Goal: Use online tool/utility: Utilize a website feature to perform a specific function

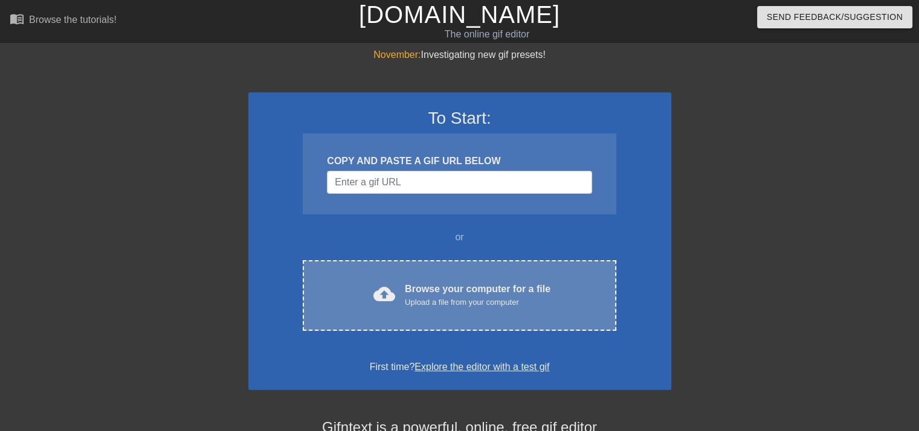
click at [509, 279] on div "cloud_upload Browse your computer for a file Upload a file from your computer C…" at bounding box center [459, 295] width 313 height 71
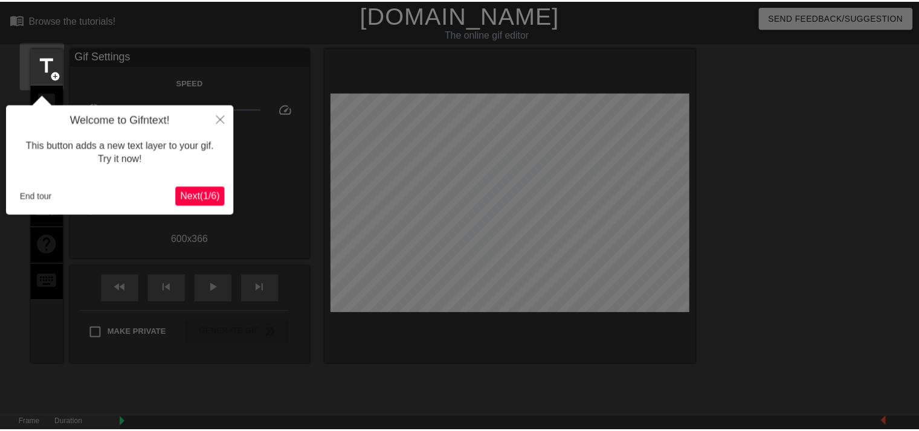
scroll to position [29, 0]
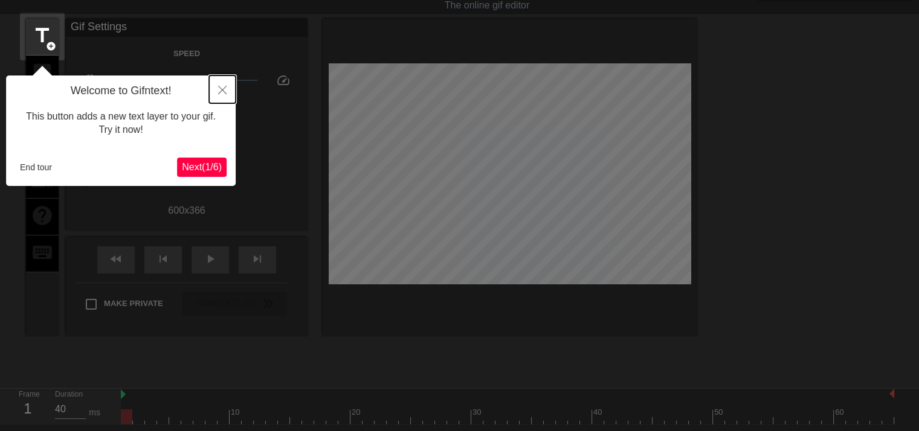
click at [217, 91] on button "Close" at bounding box center [222, 90] width 27 height 28
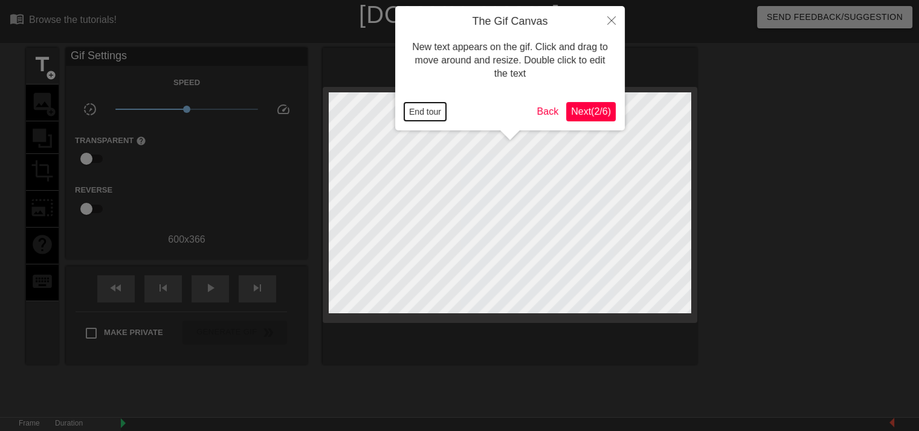
click at [436, 114] on button "End tour" at bounding box center [425, 112] width 42 height 18
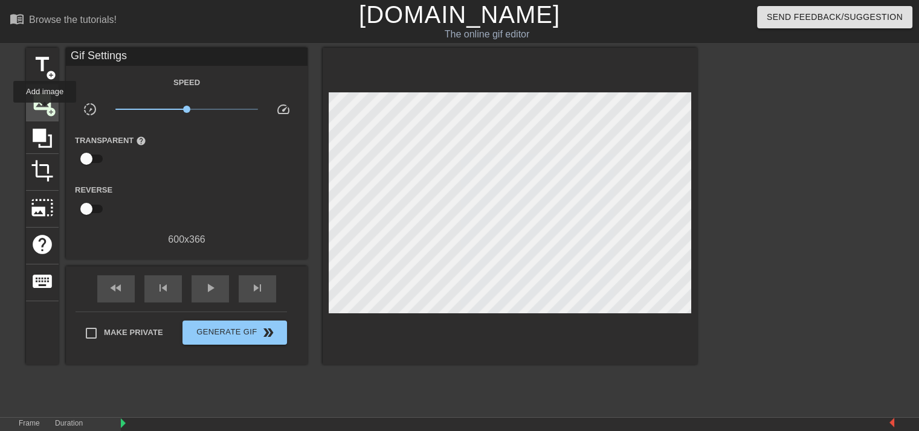
click at [44, 111] on span "image" at bounding box center [42, 101] width 23 height 23
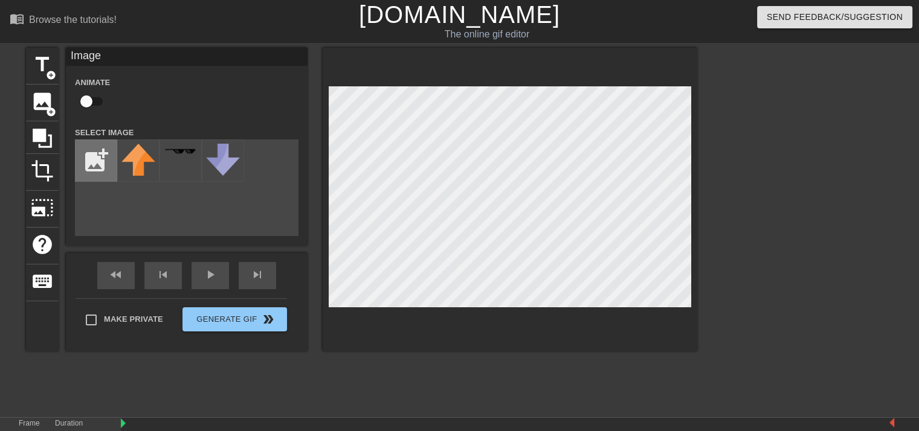
click at [97, 164] on input "file" at bounding box center [96, 160] width 41 height 41
type input "C:\fakepath\Untitled480_20250925181042.png"
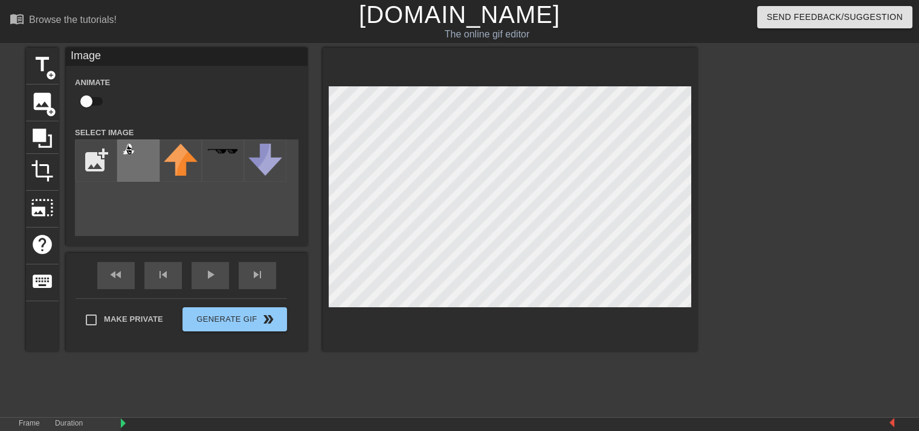
click at [139, 165] on img at bounding box center [138, 154] width 34 height 21
click at [114, 274] on div "fast_rewind skip_previous play_arrow skip_next" at bounding box center [186, 275] width 197 height 45
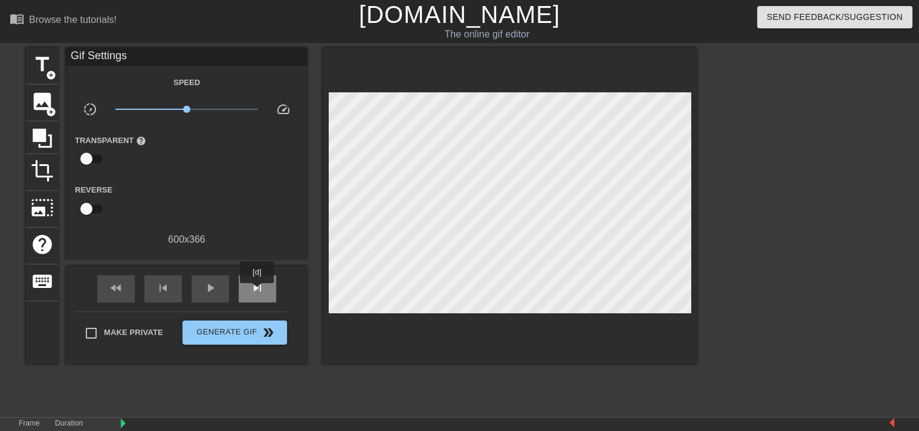
click at [257, 292] on span "skip_next" at bounding box center [257, 288] width 14 height 14
click at [112, 290] on span "fast_rewind" at bounding box center [116, 288] width 14 height 14
click at [162, 291] on span "skip_previous" at bounding box center [163, 288] width 14 height 14
click at [201, 291] on div "play_arrow" at bounding box center [209, 288] width 37 height 27
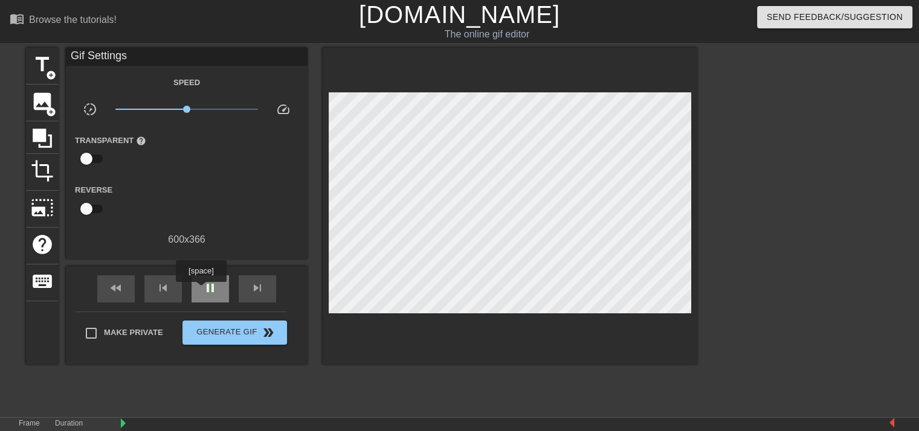
click at [201, 291] on div "pause" at bounding box center [209, 288] width 37 height 27
click at [162, 291] on span "skip_previous" at bounding box center [163, 288] width 14 height 14
click at [131, 294] on div "fast_rewind" at bounding box center [115, 288] width 37 height 27
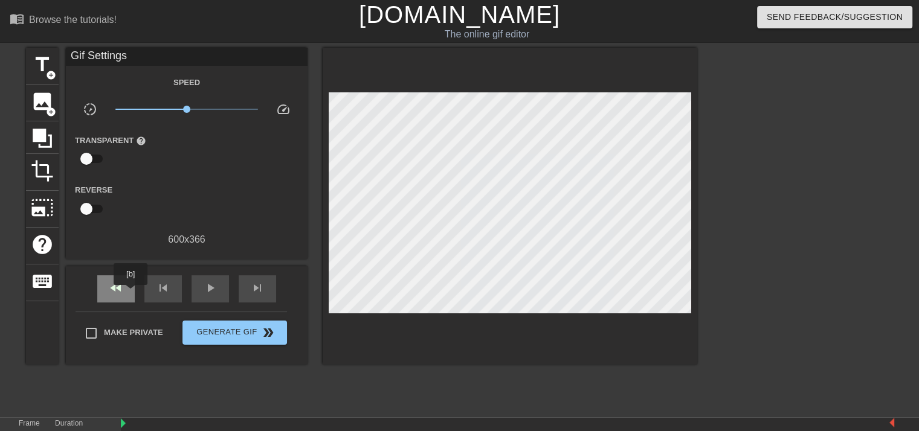
click at [131, 294] on div "fast_rewind" at bounding box center [115, 288] width 37 height 27
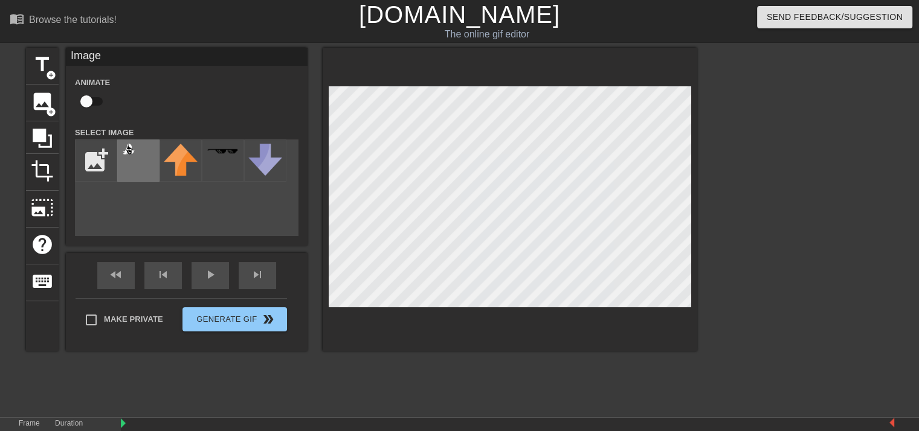
click at [141, 159] on img at bounding box center [138, 154] width 34 height 21
click at [99, 166] on input "file" at bounding box center [96, 160] width 41 height 41
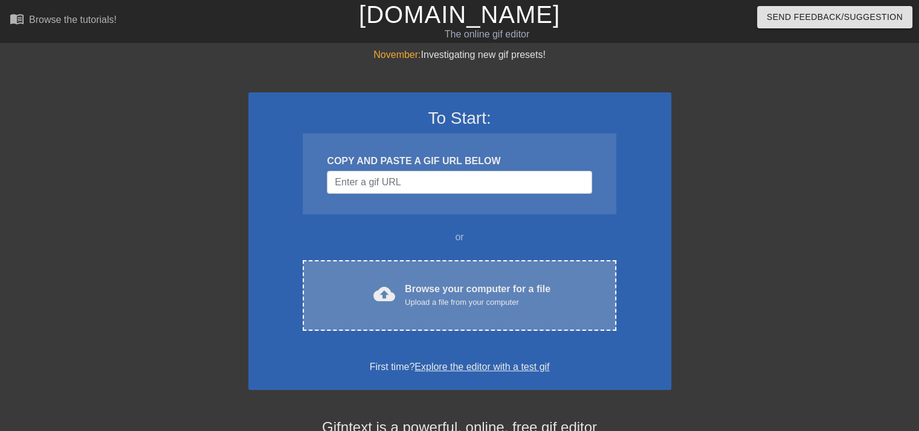
click at [475, 298] on div "Upload a file from your computer" at bounding box center [478, 303] width 146 height 12
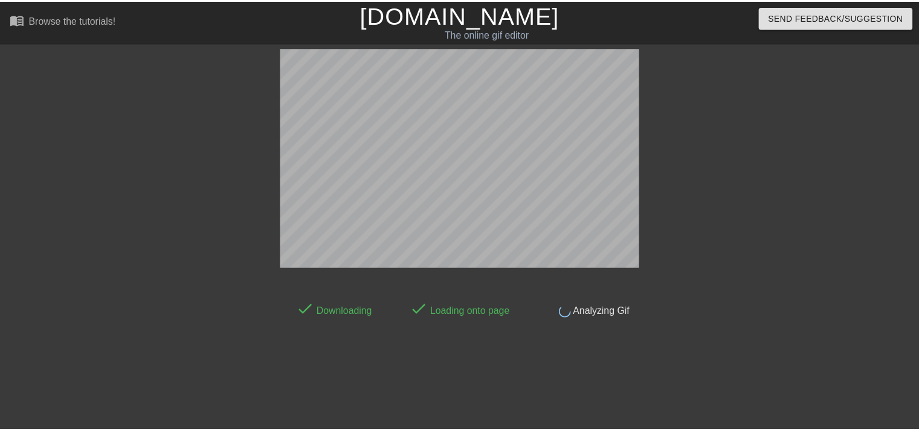
scroll to position [29, 0]
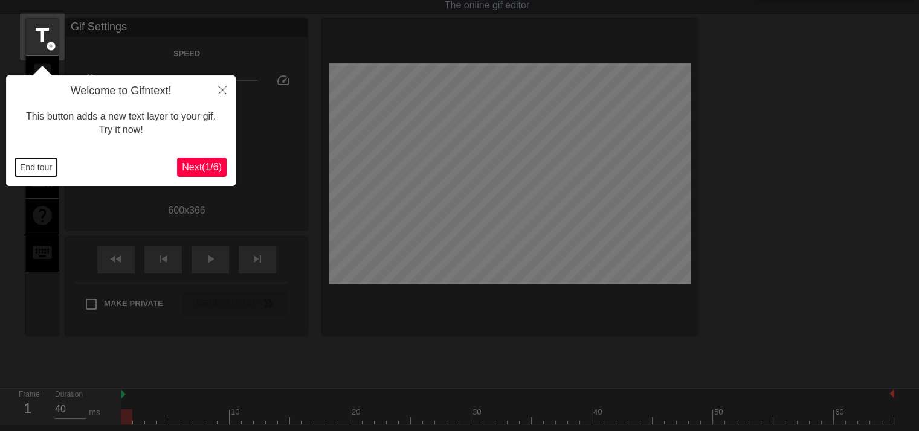
click at [31, 176] on button "End tour" at bounding box center [36, 167] width 42 height 18
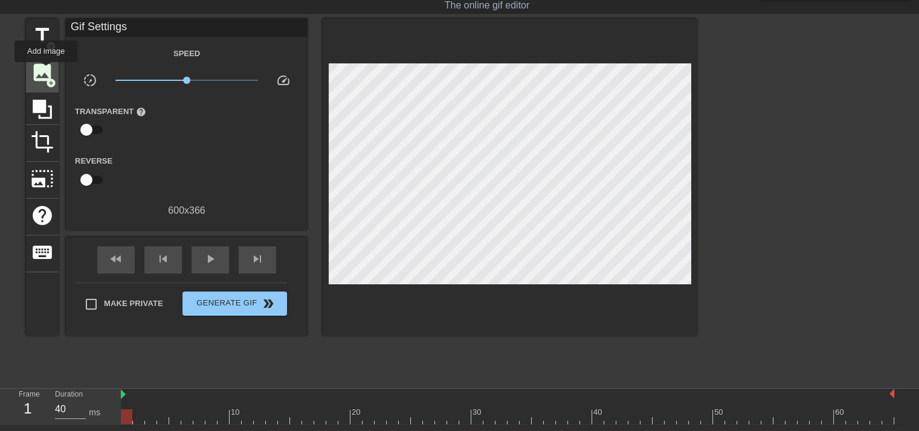
click at [45, 71] on span "image" at bounding box center [42, 72] width 23 height 23
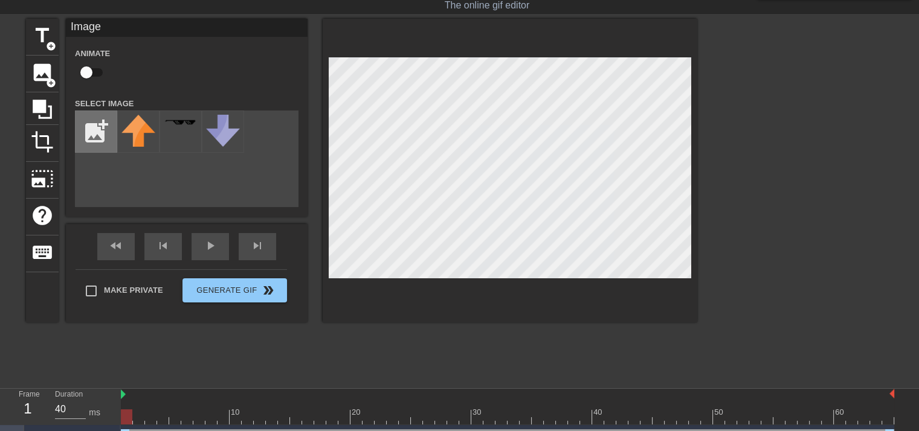
click at [82, 133] on input "file" at bounding box center [96, 131] width 41 height 41
type input "C:\fakepath\Untitled480_20250925181042.png"
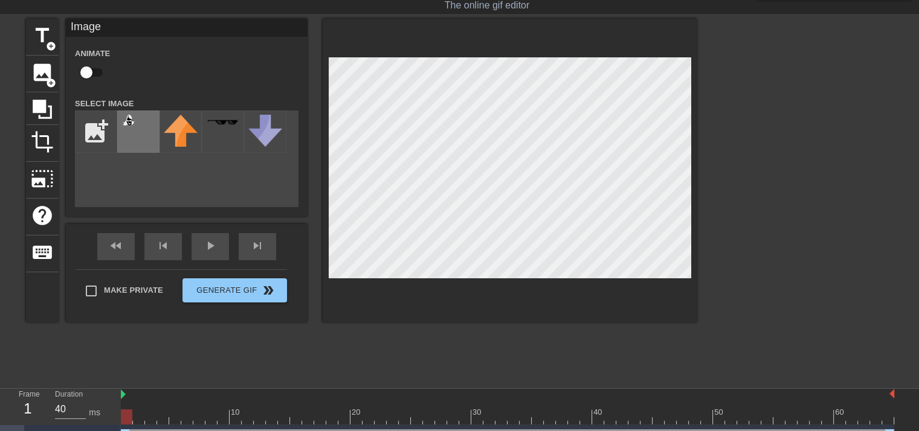
click at [137, 138] on div at bounding box center [138, 132] width 42 height 42
click at [285, 100] on div "title add_circle image add_circle crop photo_size_select_large help keyboard Im…" at bounding box center [361, 171] width 671 height 304
click at [684, 281] on div at bounding box center [510, 171] width 375 height 304
click at [694, 177] on div at bounding box center [510, 171] width 375 height 304
click at [326, 170] on div at bounding box center [510, 171] width 375 height 304
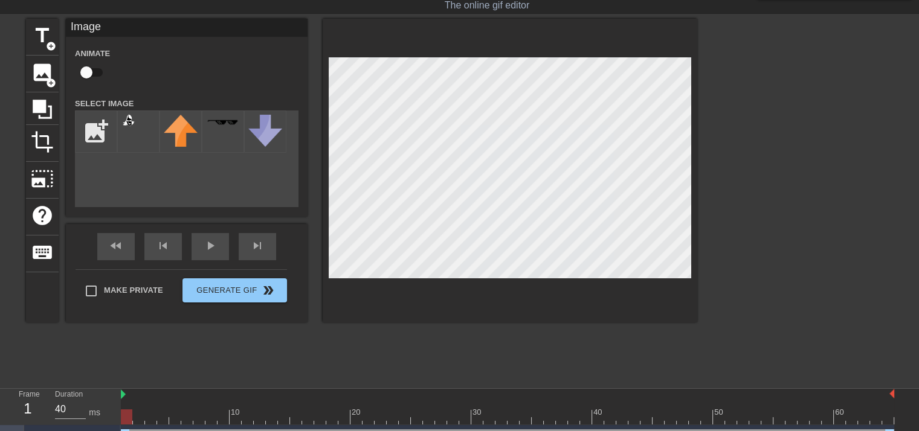
click at [326, 170] on div at bounding box center [510, 171] width 375 height 304
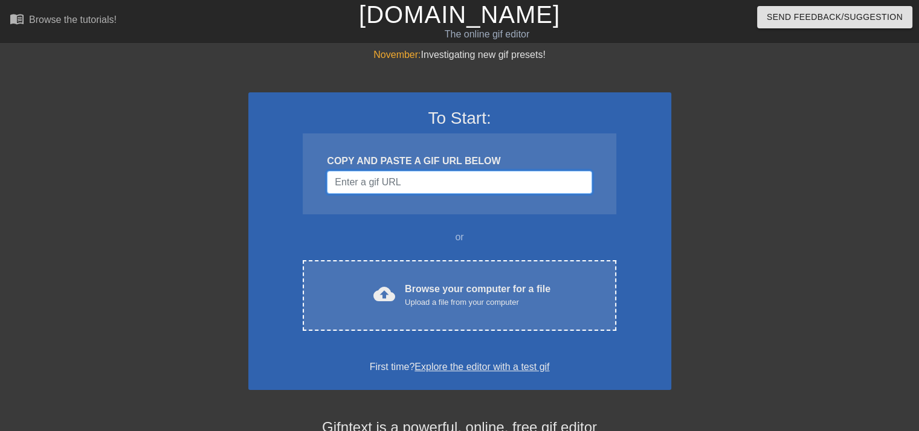
click at [409, 181] on input "Username" at bounding box center [459, 182] width 265 height 23
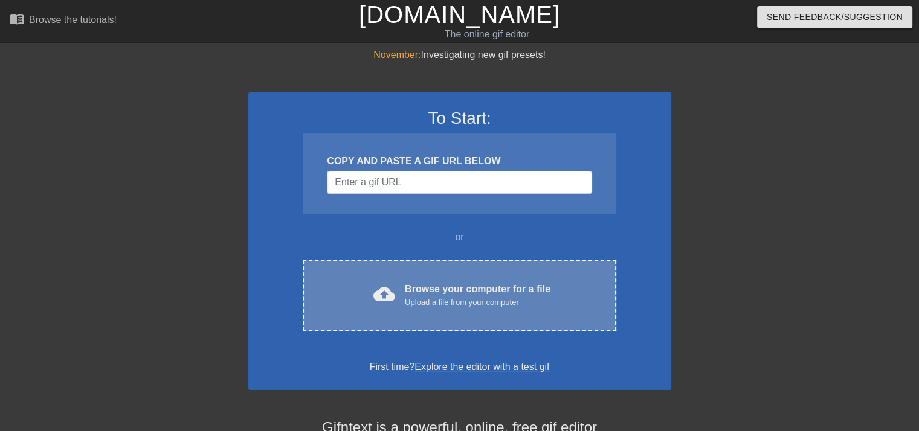
click at [469, 317] on div "cloud_upload Browse your computer for a file Upload a file from your computer C…" at bounding box center [459, 295] width 313 height 71
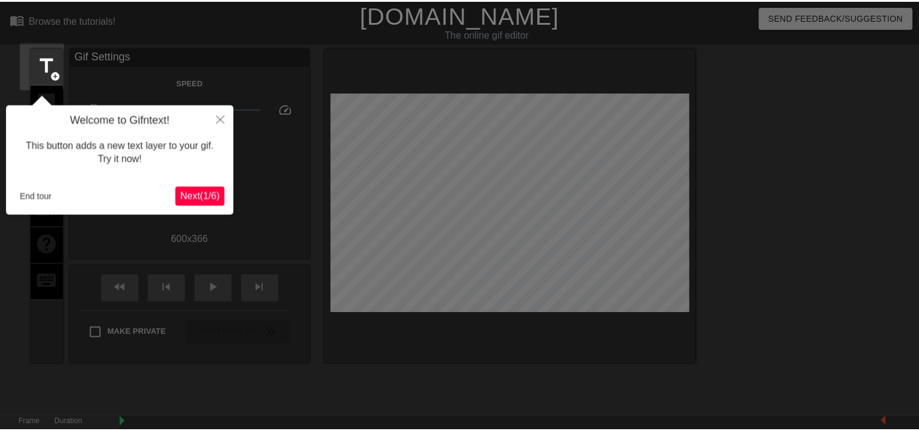
scroll to position [29, 0]
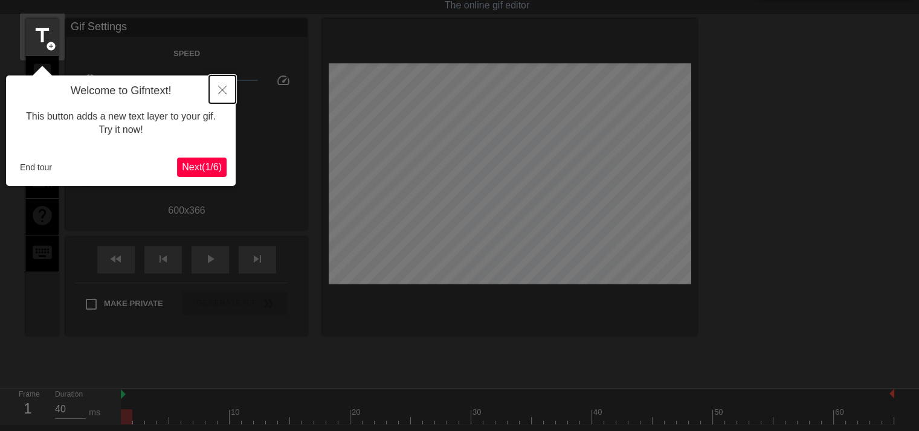
click at [217, 92] on button "Close" at bounding box center [222, 90] width 27 height 28
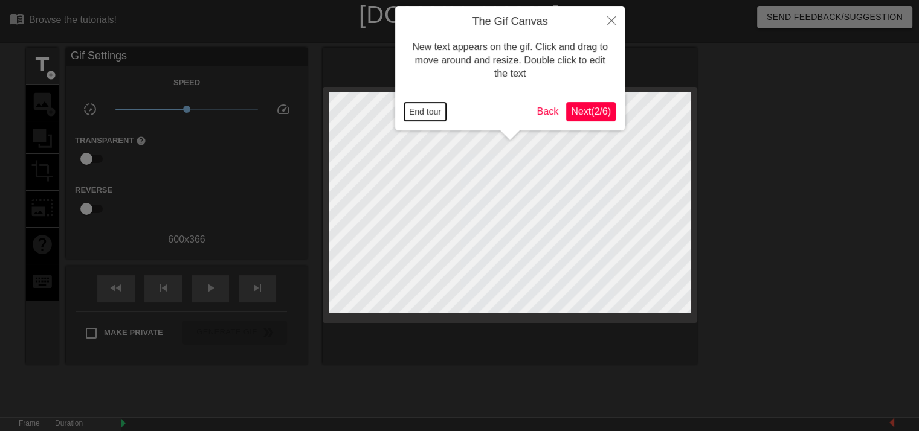
click at [429, 112] on button "End tour" at bounding box center [425, 112] width 42 height 18
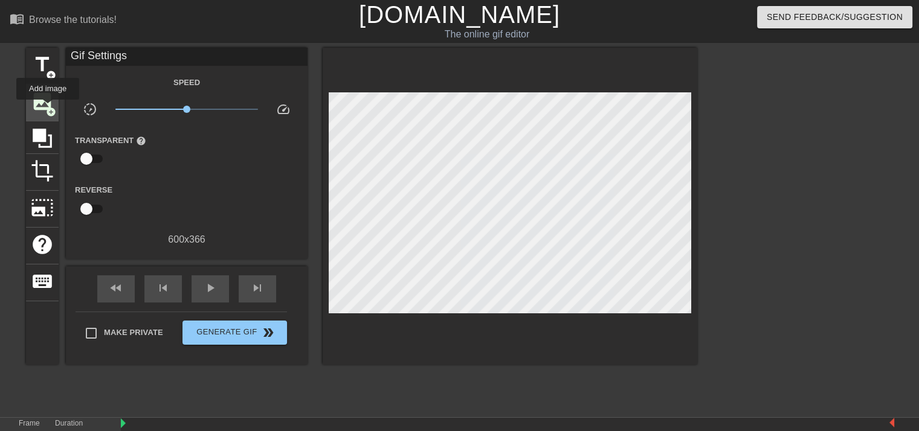
click at [46, 107] on span "add_circle" at bounding box center [51, 112] width 10 height 10
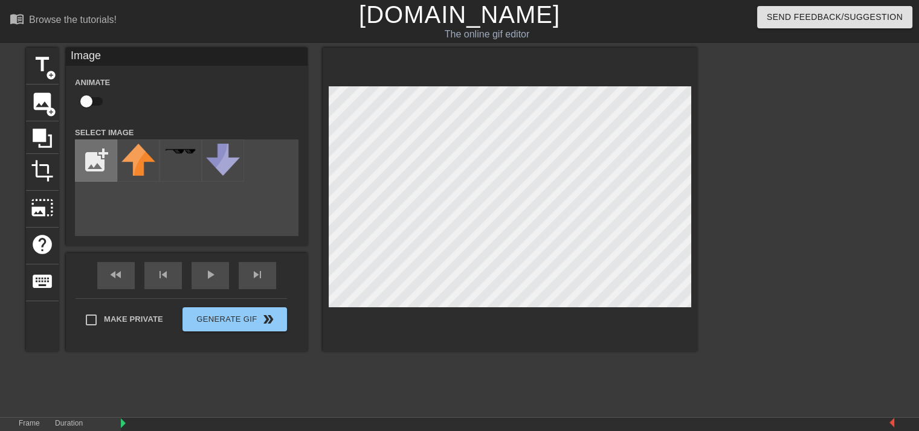
click at [99, 153] on input "file" at bounding box center [96, 160] width 41 height 41
type input "C:\fakepath\Untitled480_20250925181042.png"
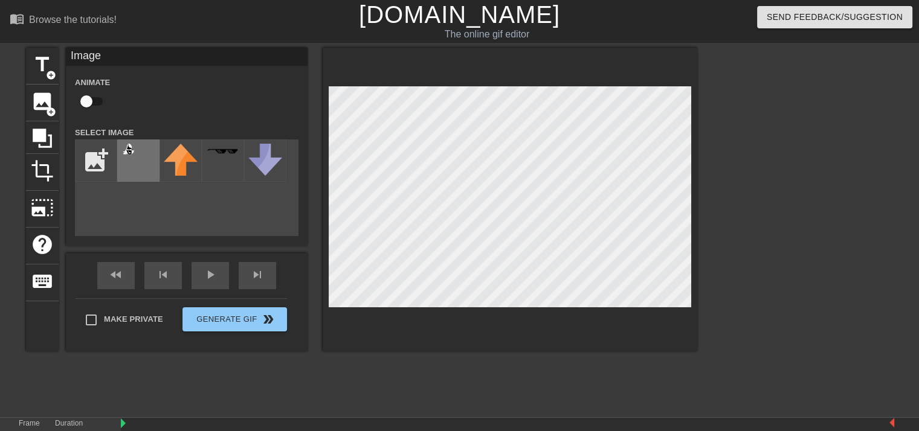
click at [133, 168] on div at bounding box center [138, 161] width 42 height 42
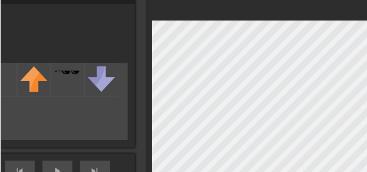
scroll to position [60, 0]
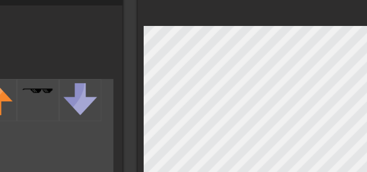
click at [121, 19] on div "title add_circle image add_circle crop photo_size_select_large help keyboard Im…" at bounding box center [176, 139] width 671 height 304
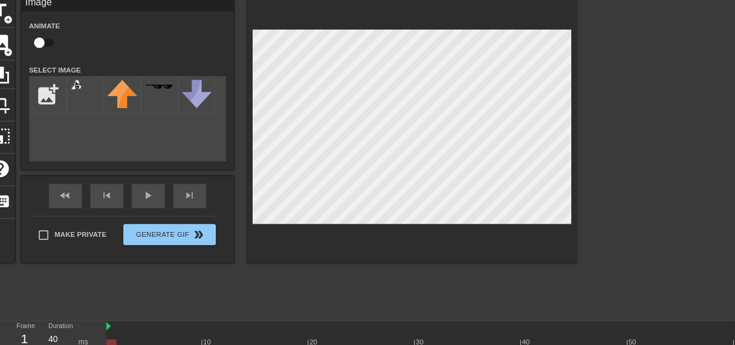
scroll to position [53, 0]
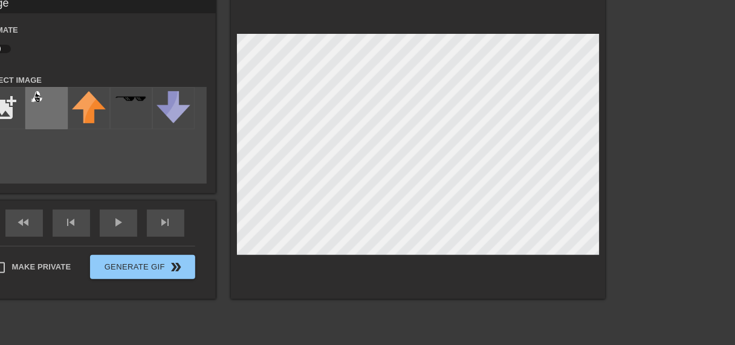
click at [37, 104] on img at bounding box center [47, 101] width 34 height 21
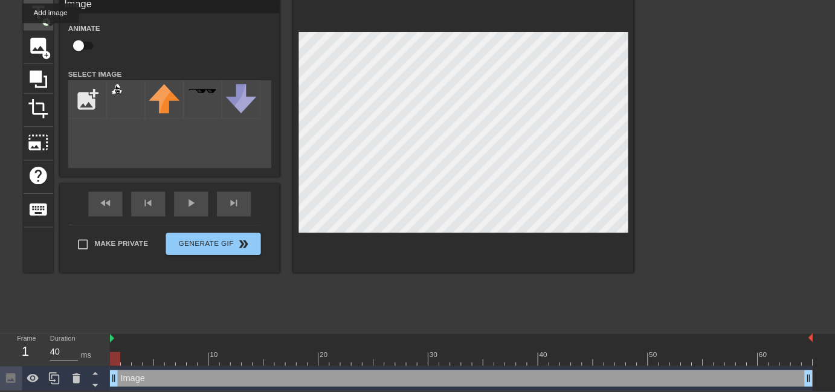
scroll to position [0, 0]
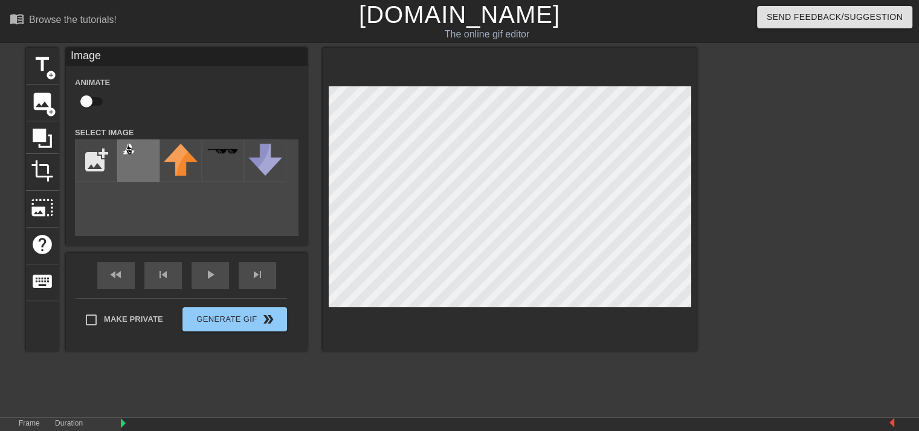
click at [129, 165] on img at bounding box center [138, 154] width 34 height 21
click at [167, 167] on img at bounding box center [181, 160] width 34 height 32
click at [268, 170] on img at bounding box center [265, 160] width 34 height 32
click at [215, 169] on div at bounding box center [223, 161] width 42 height 42
click at [133, 162] on img at bounding box center [138, 154] width 34 height 21
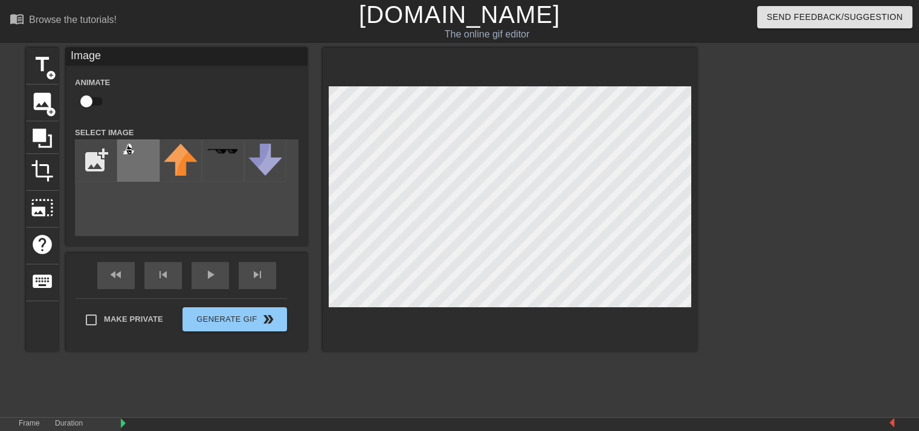
click at [149, 164] on img at bounding box center [138, 154] width 34 height 21
click at [175, 165] on img at bounding box center [181, 160] width 34 height 32
click at [126, 172] on div at bounding box center [138, 161] width 42 height 42
click at [167, 175] on img at bounding box center [181, 160] width 34 height 32
click at [123, 178] on div at bounding box center [138, 161] width 42 height 42
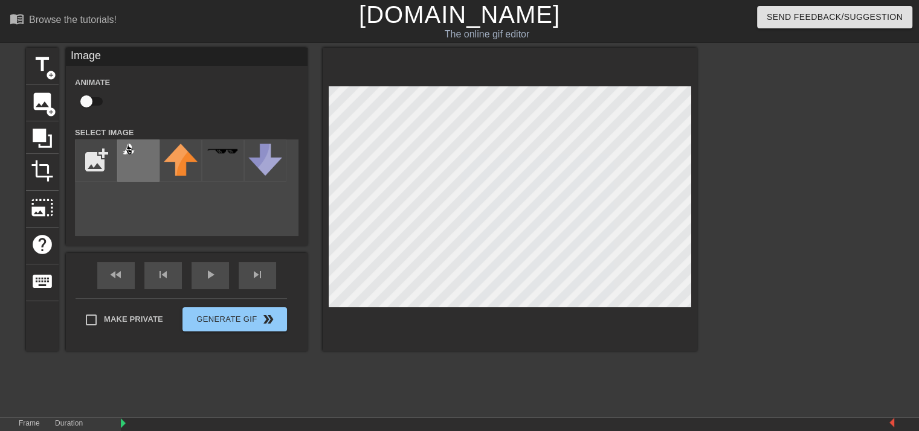
click at [150, 178] on div at bounding box center [138, 161] width 42 height 42
click at [154, 178] on div at bounding box center [138, 161] width 42 height 42
click at [162, 178] on div at bounding box center [180, 161] width 42 height 42
click at [120, 173] on div at bounding box center [138, 161] width 42 height 42
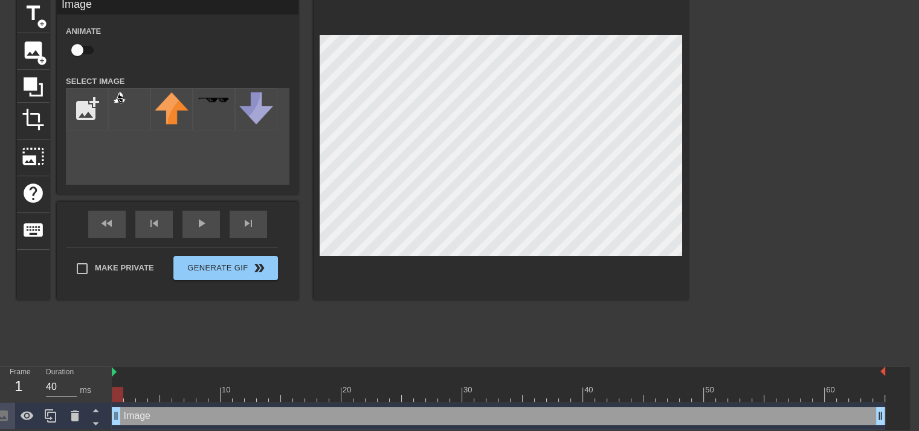
scroll to position [0, 9]
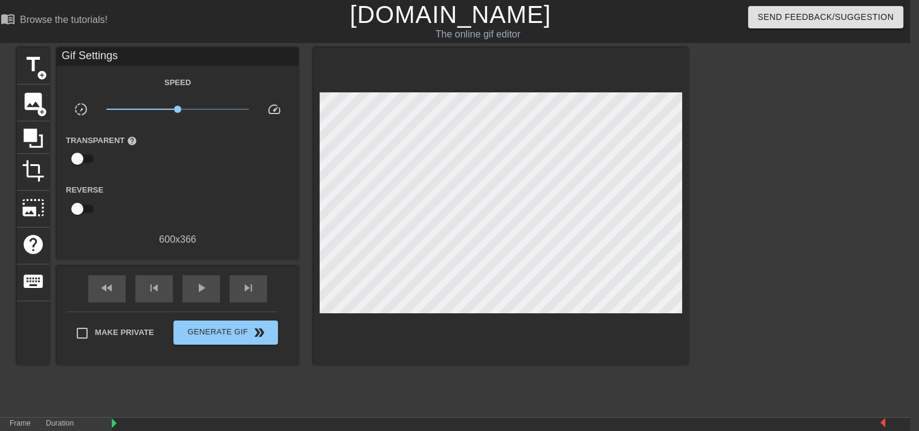
click at [341, 390] on div "title add_circle image add_circle crop photo_size_select_large help keyboard Gi…" at bounding box center [352, 229] width 671 height 362
click at [79, 163] on input "checkbox" at bounding box center [77, 158] width 69 height 23
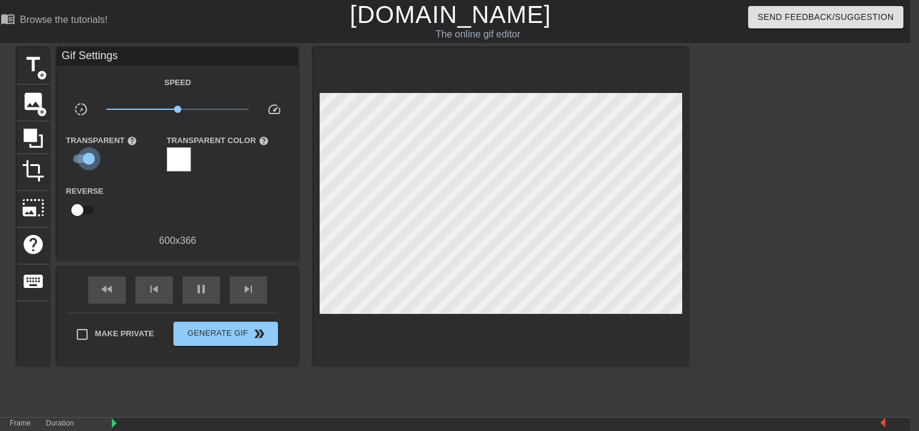
click at [79, 163] on input "checkbox" at bounding box center [88, 158] width 69 height 23
checkbox input "false"
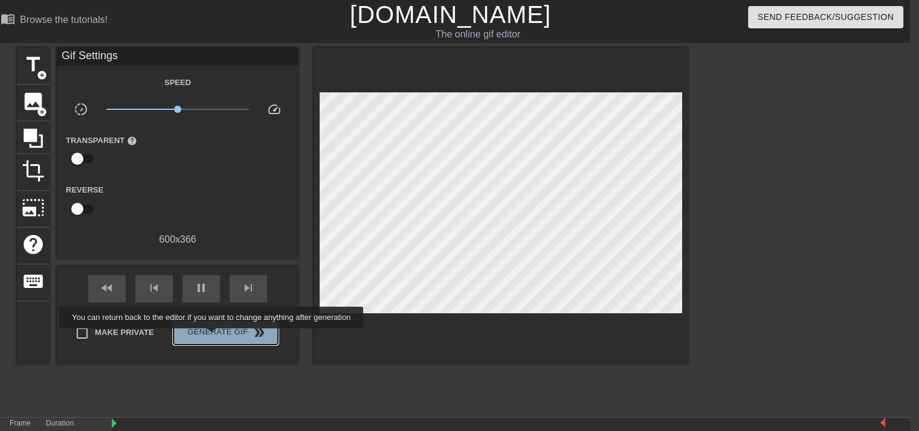
click at [207, 337] on span "Generate Gif double_arrow" at bounding box center [225, 333] width 95 height 14
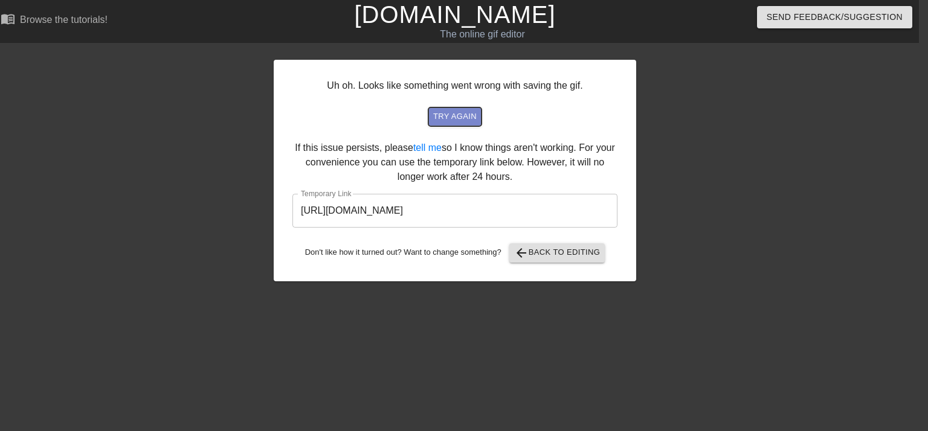
click at [464, 117] on span "try again" at bounding box center [454, 117] width 43 height 14
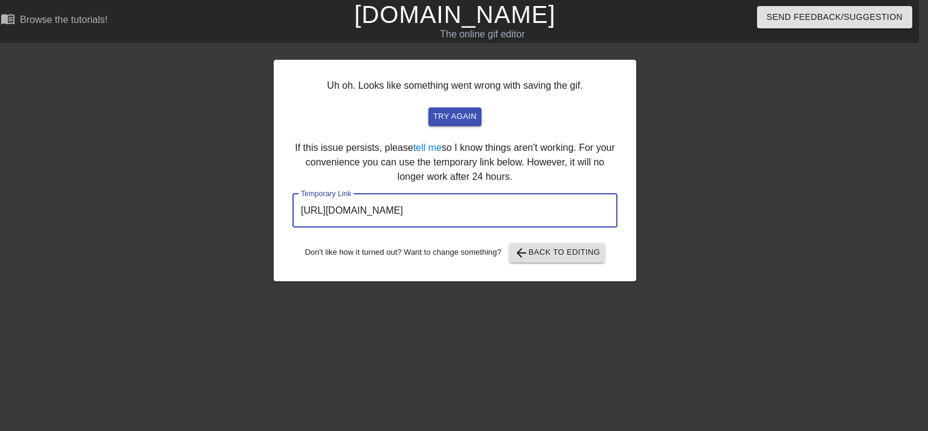
click at [551, 205] on input "[URL][DOMAIN_NAME]" at bounding box center [454, 211] width 325 height 34
click at [529, 248] on span "arrow_back Back to Editing" at bounding box center [557, 253] width 86 height 14
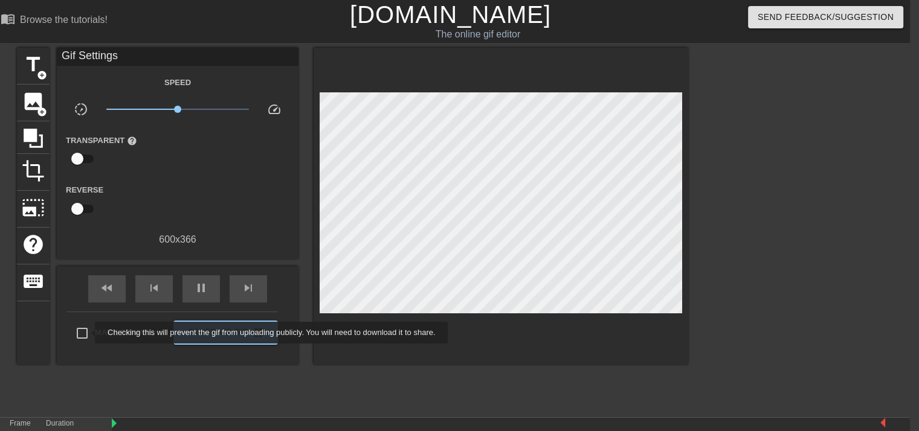
click at [87, 333] on input "Make Private" at bounding box center [81, 333] width 25 height 25
checkbox input "true"
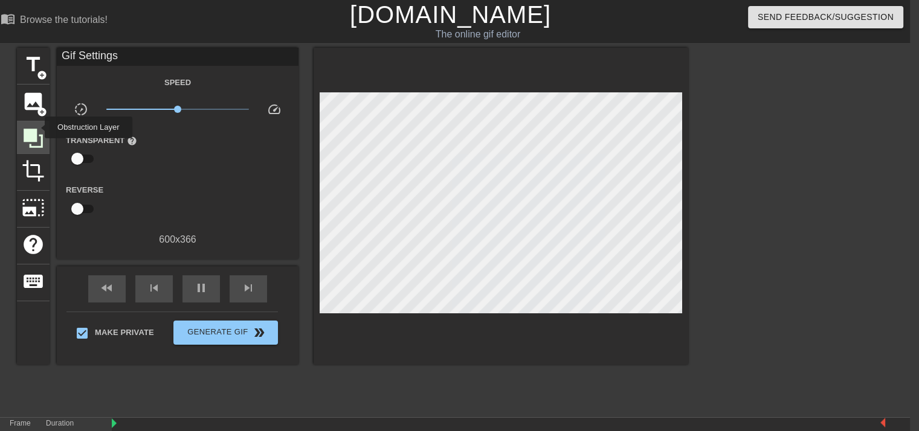
click at [37, 127] on icon at bounding box center [33, 138] width 23 height 23
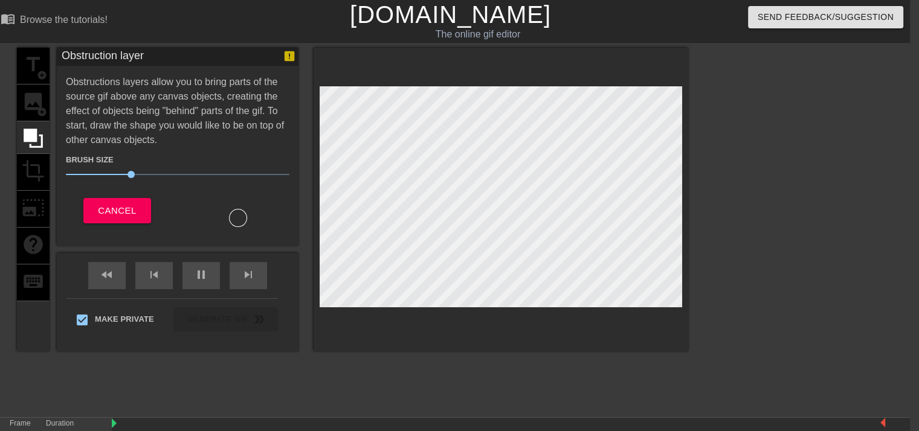
click at [38, 95] on div "title add_circle image add_circle crop photo_size_select_large help keyboard" at bounding box center [33, 200] width 33 height 304
click at [105, 209] on span "Cancel" at bounding box center [117, 211] width 38 height 16
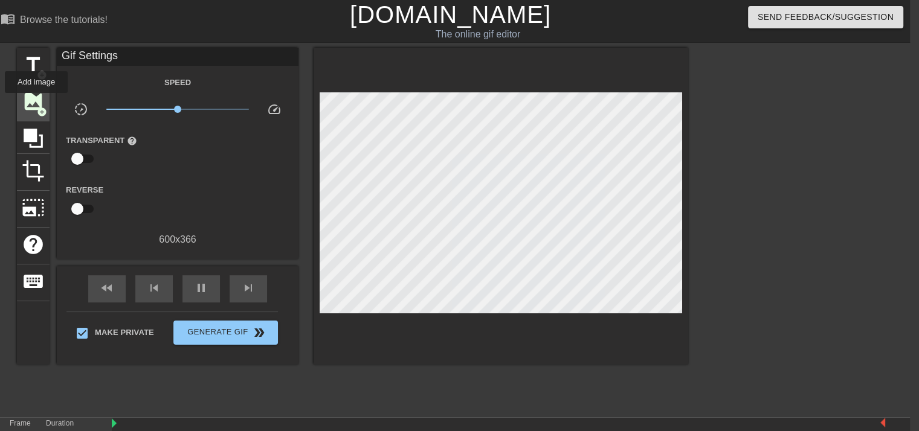
click at [36, 101] on span "image" at bounding box center [33, 101] width 23 height 23
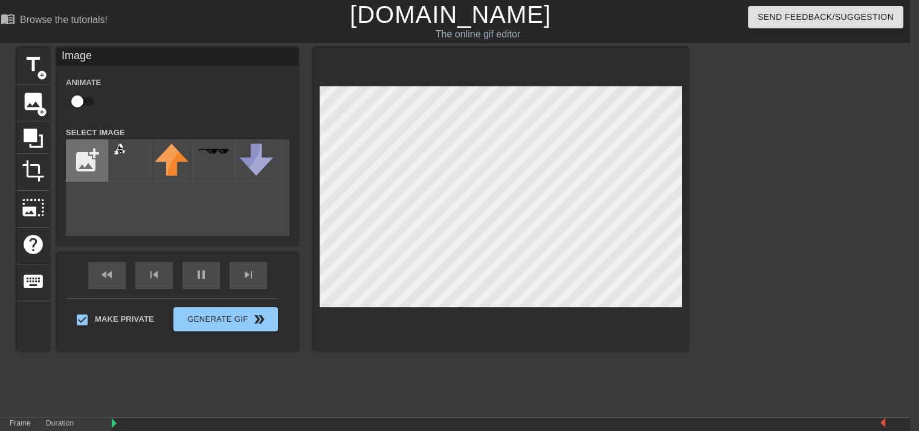
click at [92, 168] on input "file" at bounding box center [86, 160] width 41 height 41
click at [82, 171] on input "file" at bounding box center [86, 160] width 41 height 41
type input "C:\fakepath\Pixel.png"
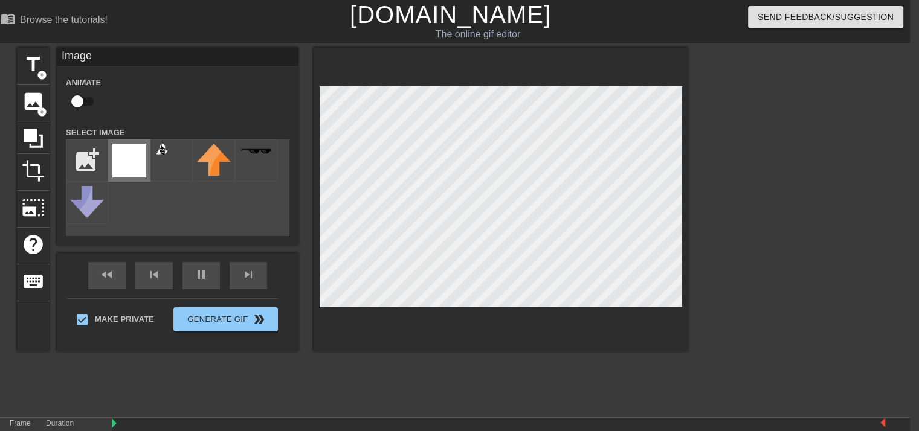
click at [133, 166] on img at bounding box center [129, 161] width 34 height 34
click at [749, 189] on div "title add_circle image add_circle crop photo_size_select_large help keyboard Im…" at bounding box center [450, 229] width 919 height 362
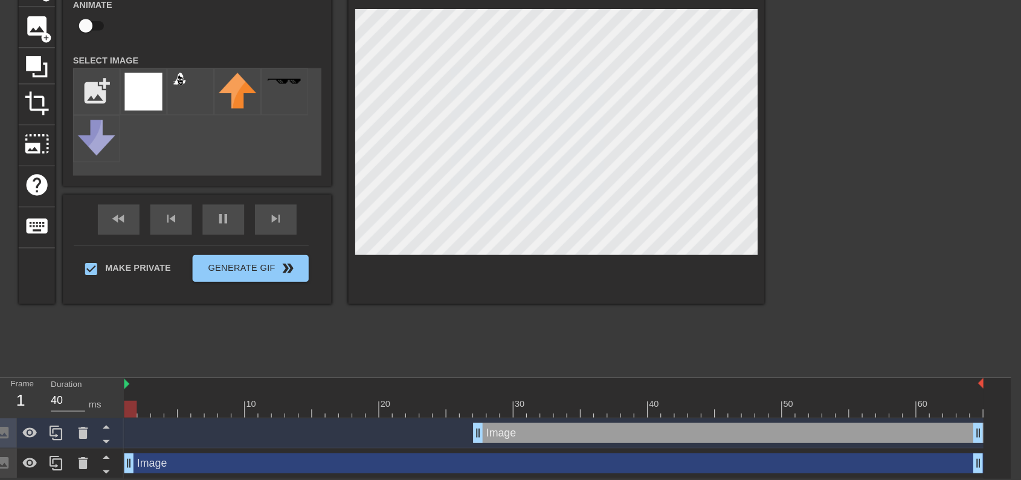
scroll to position [31, 9]
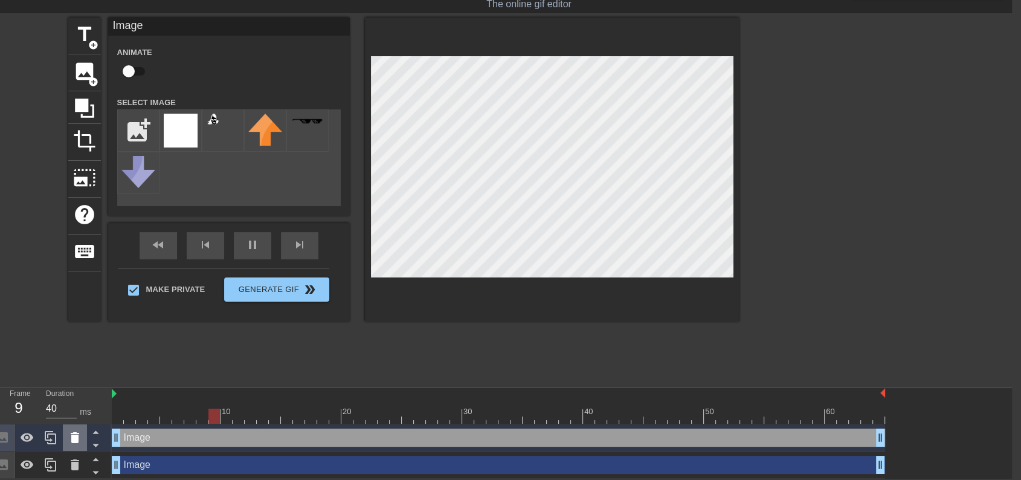
drag, startPoint x: 431, startPoint y: 433, endPoint x: 82, endPoint y: 436, distance: 349.8
click at [82, 431] on div "Frame 9 Duration 40 ms 10 20 30 40 50 60 Image drag_handle drag_handle Image dr…" at bounding box center [501, 433] width 1021 height 91
click at [82, 431] on icon at bounding box center [75, 437] width 14 height 14
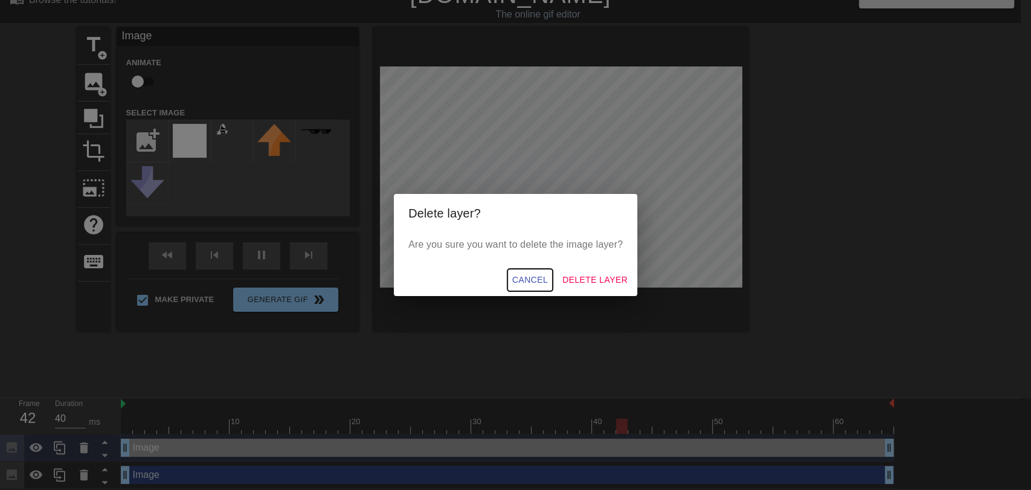
click at [526, 274] on span "Cancel" at bounding box center [530, 279] width 36 height 15
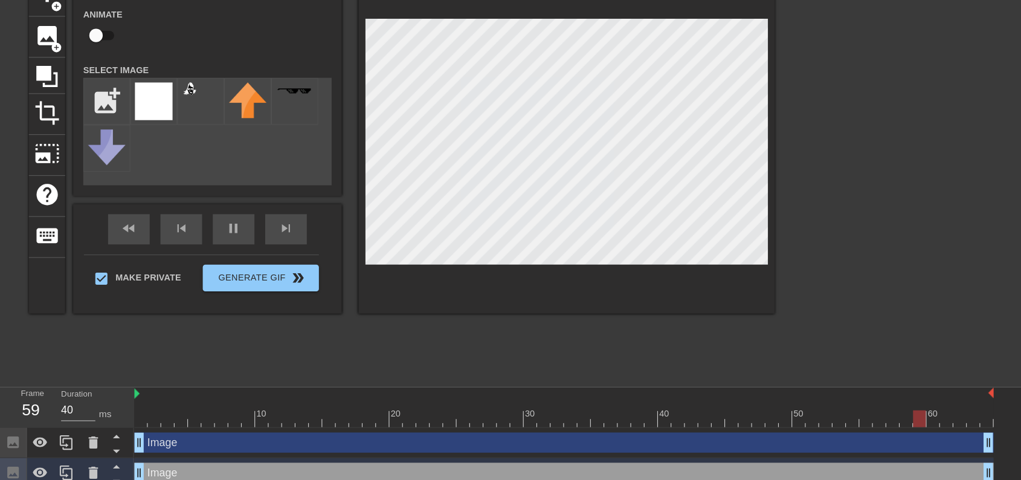
scroll to position [31, 0]
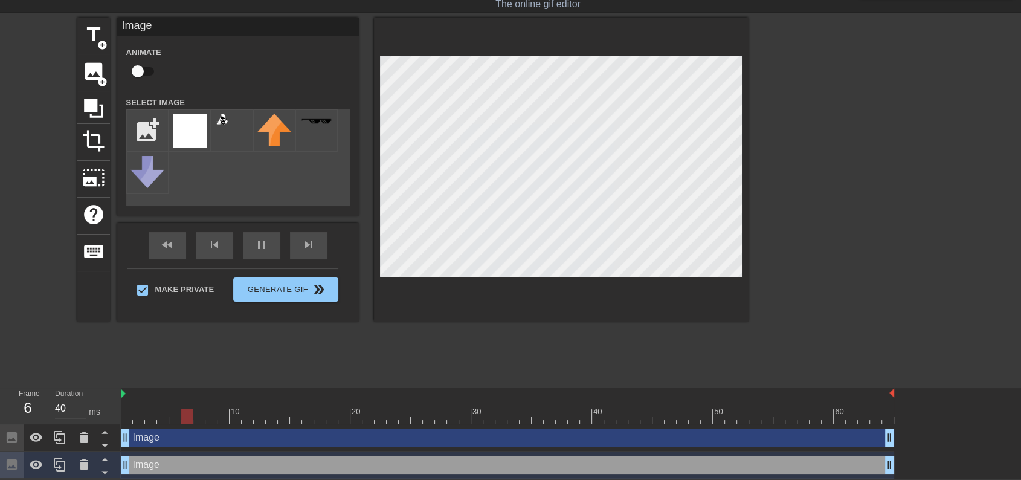
click at [374, 356] on div "title add_circle image add_circle crop photo_size_select_large help keyboard Im…" at bounding box center [412, 199] width 671 height 362
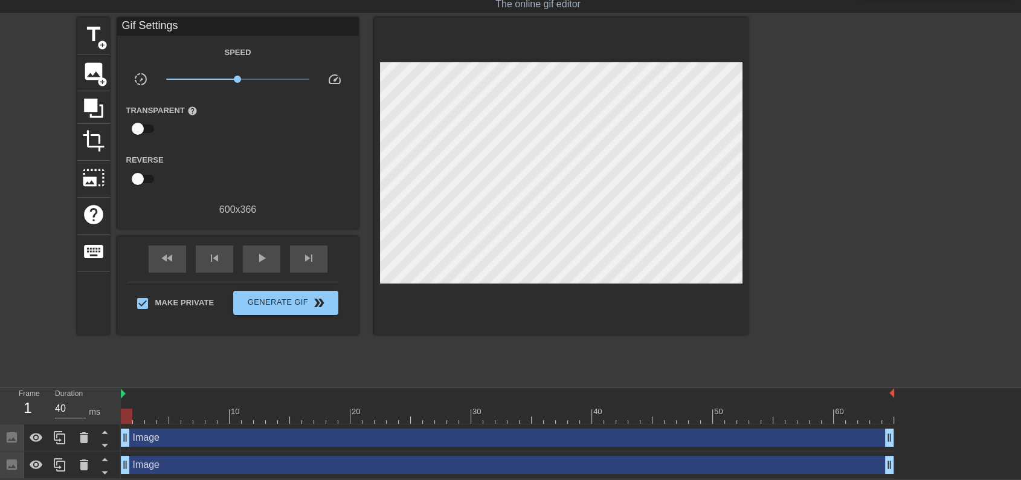
drag, startPoint x: 175, startPoint y: 416, endPoint x: 120, endPoint y: 413, distance: 54.4
click at [120, 413] on div "Frame 1 Duration 40 ms 10 20 30 40 50 60 Image drag_handle drag_handle Image dr…" at bounding box center [510, 433] width 1021 height 91
click at [120, 413] on div "Frame 1 Duration 40 ms" at bounding box center [60, 406] width 121 height 36
click at [216, 344] on div "title add_circle image add_circle crop photo_size_select_large help keyboard Gi…" at bounding box center [412, 199] width 671 height 362
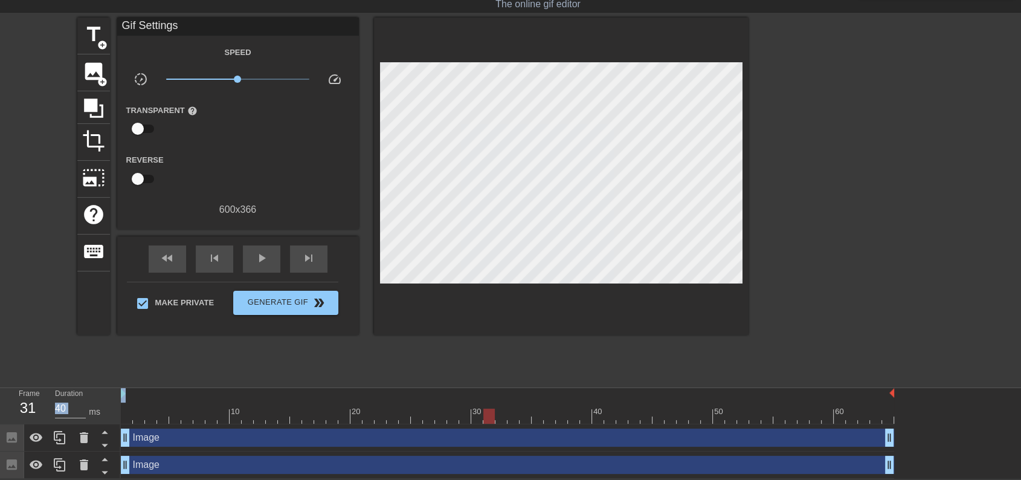
click at [170, 406] on div at bounding box center [171, 411] width 2 height 12
drag, startPoint x: 135, startPoint y: 417, endPoint x: 122, endPoint y: 420, distance: 13.0
click at [122, 420] on div at bounding box center [507, 415] width 773 height 15
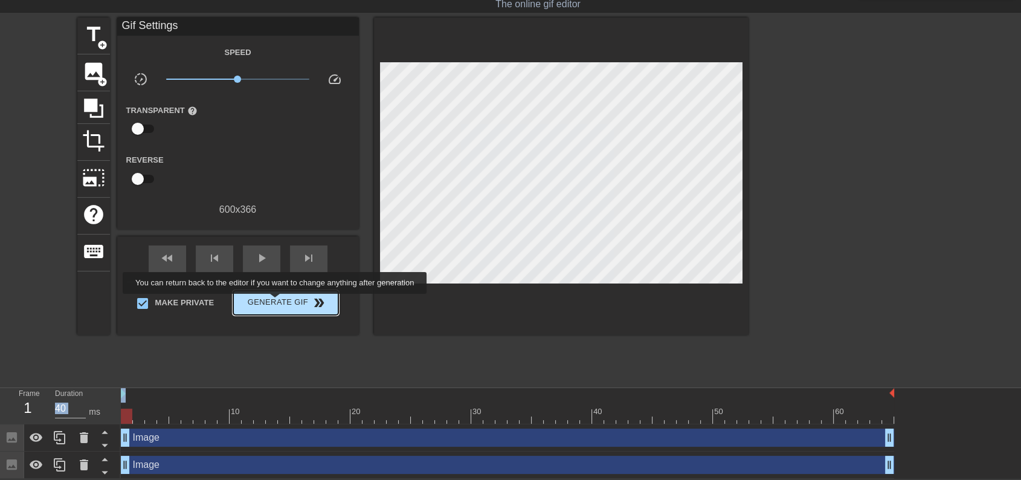
click at [280, 302] on span "Generate Gif double_arrow" at bounding box center [285, 302] width 95 height 14
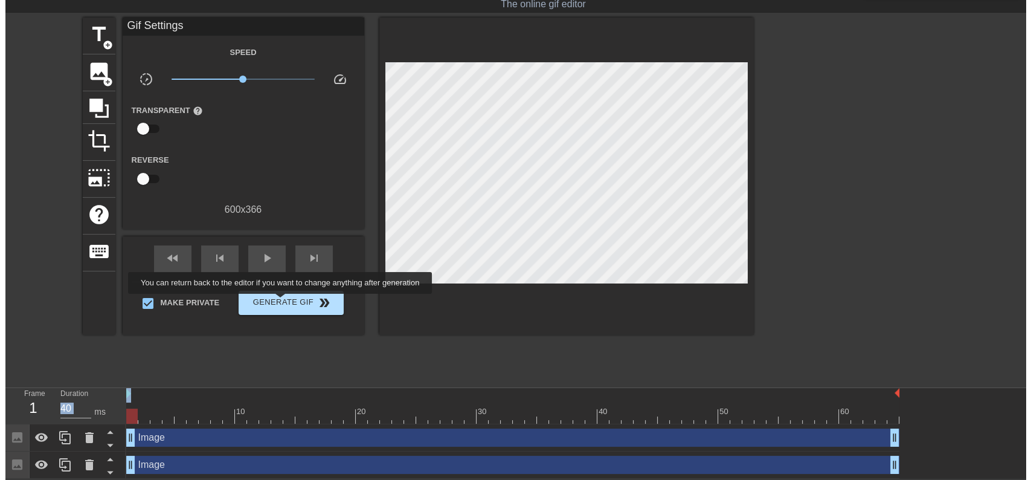
scroll to position [0, 0]
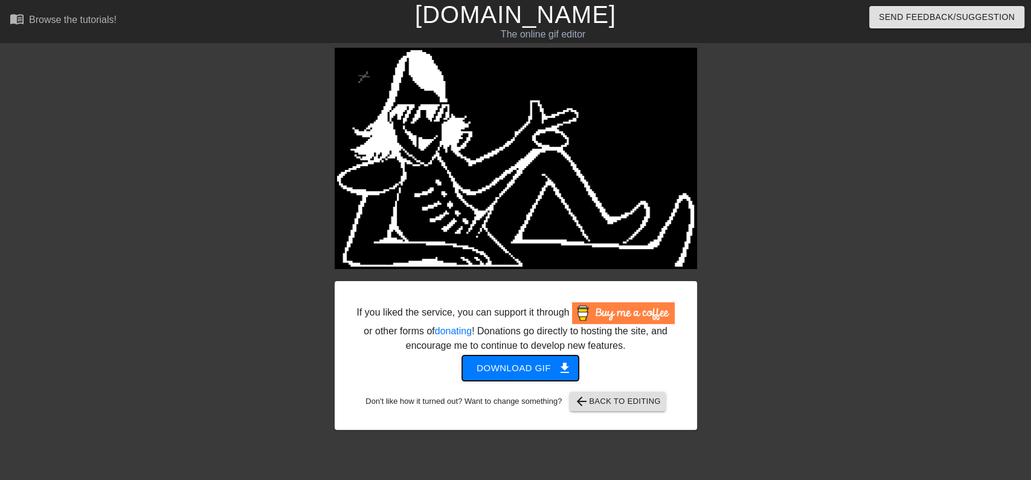
click at [533, 368] on span "Download gif get_app" at bounding box center [521, 368] width 88 height 16
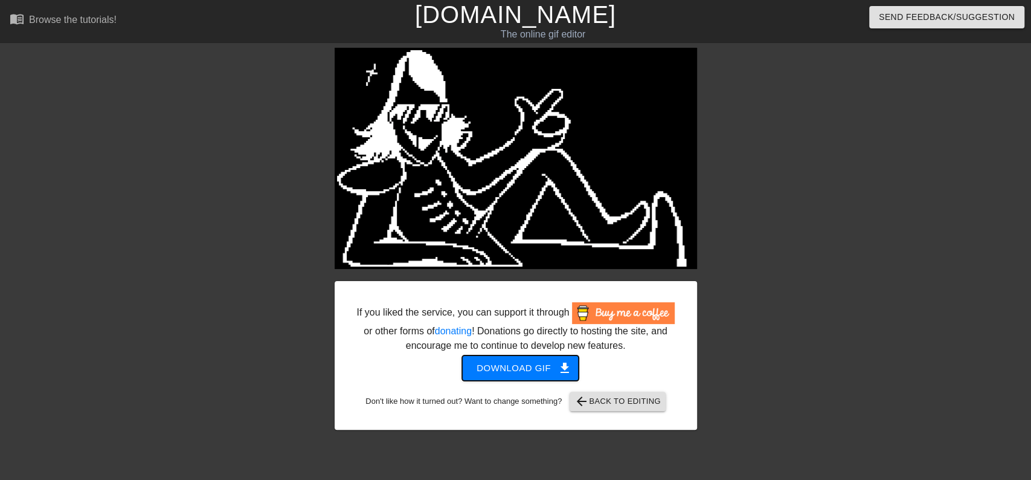
click at [533, 368] on span "Download gif get_app" at bounding box center [521, 368] width 88 height 16
